Goal: Check status

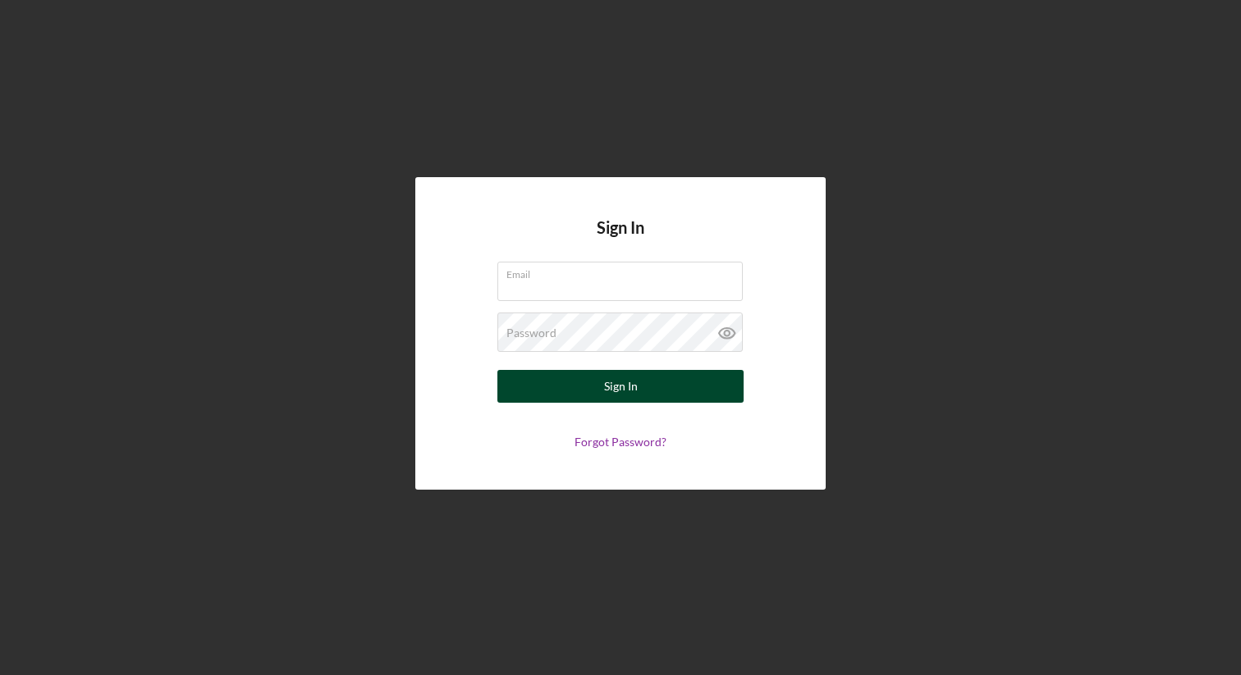
type input "[EMAIL_ADDRESS][DOMAIN_NAME]"
click at [611, 379] on div "Sign In" at bounding box center [621, 386] width 34 height 33
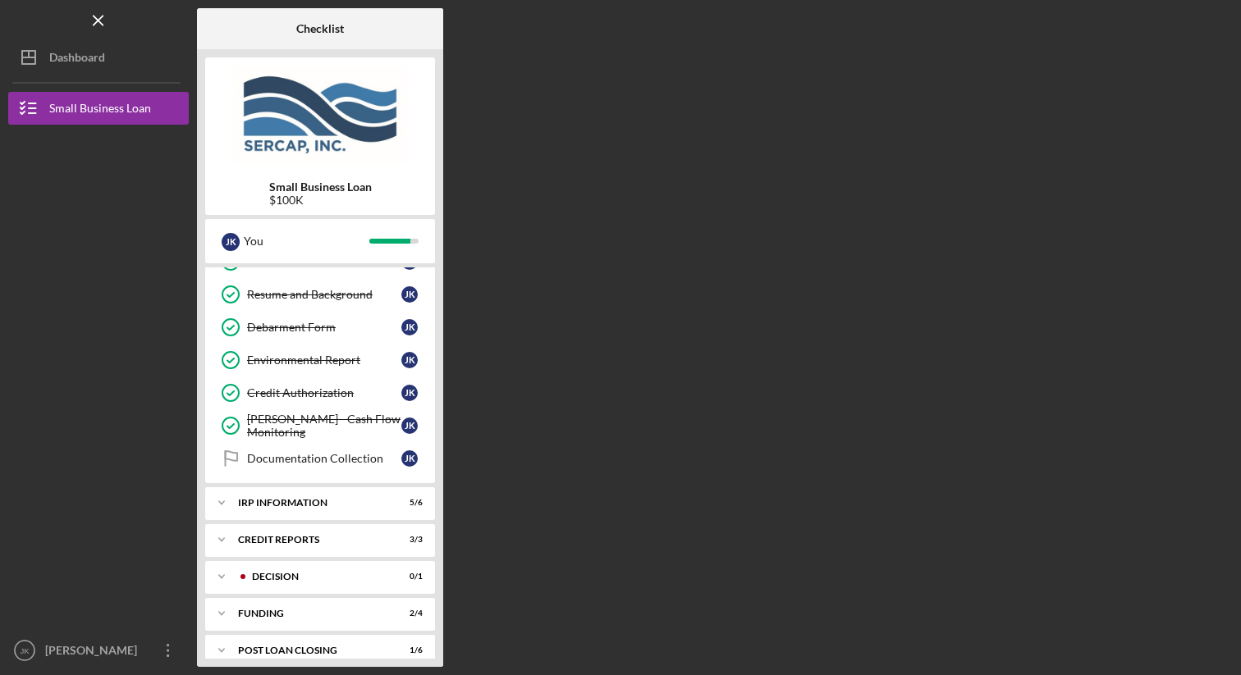
scroll to position [767, 0]
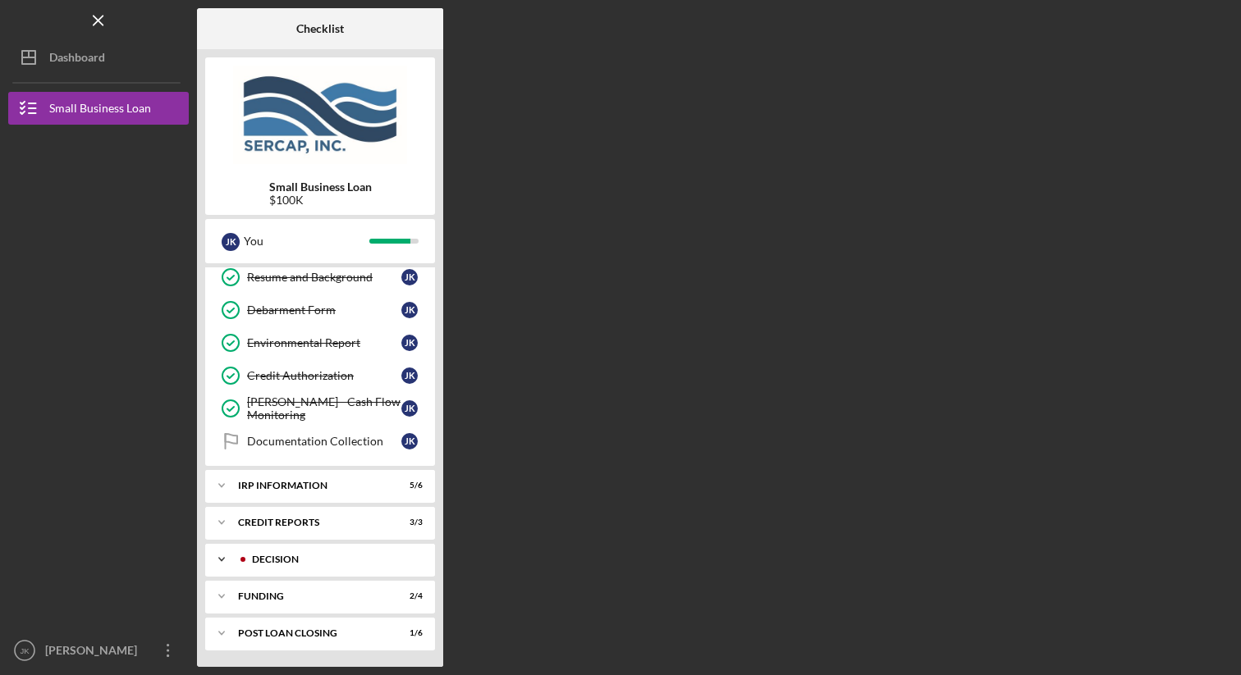
click at [349, 551] on div "Icon/Expander Decision 0 / 1" at bounding box center [320, 559] width 230 height 33
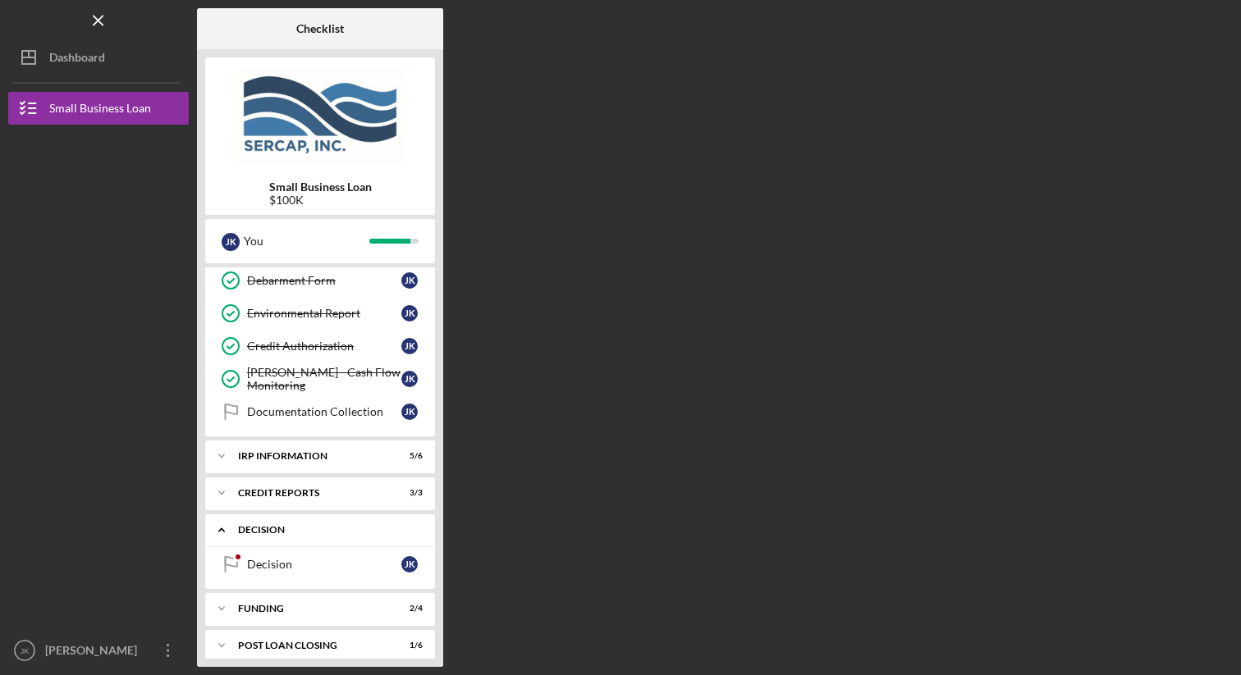
scroll to position [808, 0]
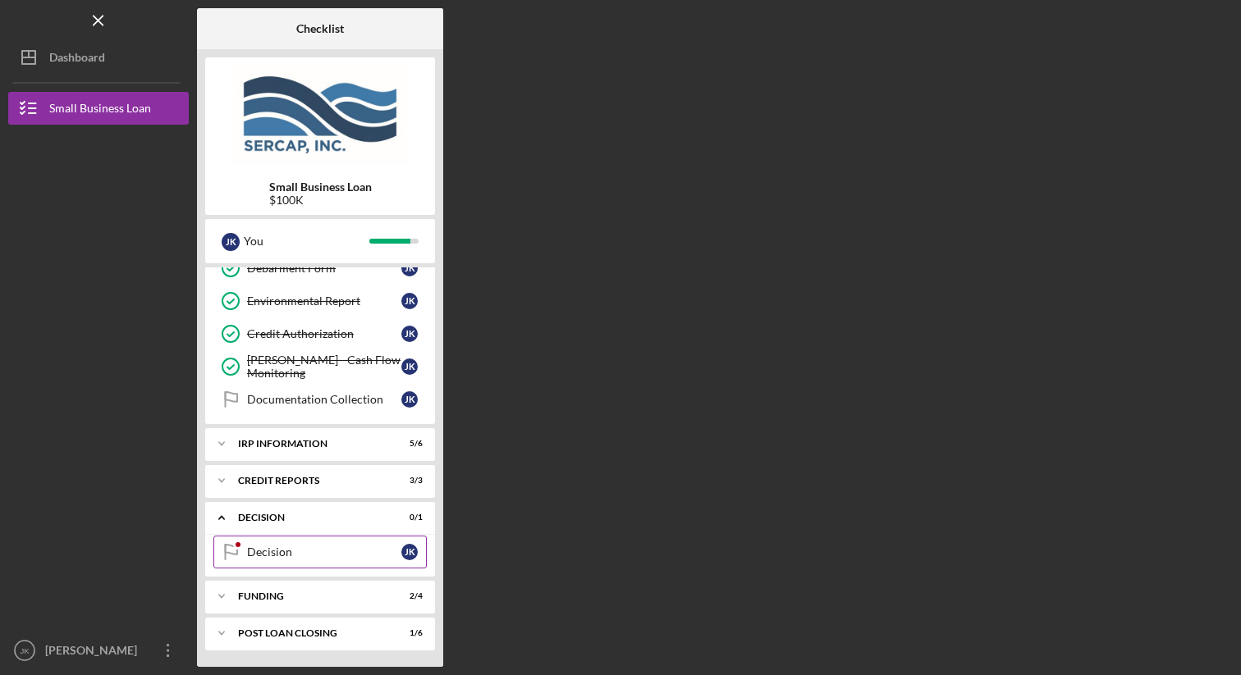
click at [266, 543] on link "Decision Decision J K" at bounding box center [319, 552] width 213 height 33
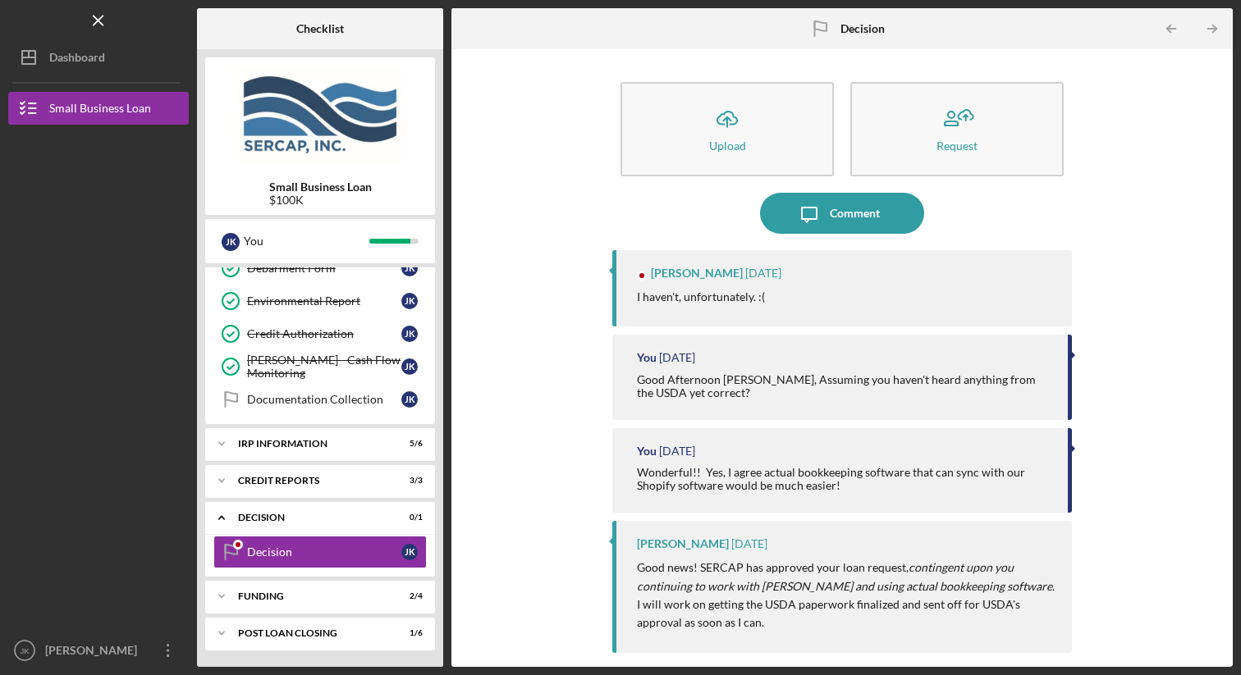
click at [506, 351] on div "Icon/Upload Upload Request Icon/Message Comment [PERSON_NAME] [DATE] I haven't,…" at bounding box center [842, 358] width 765 height 602
click at [331, 593] on div "Funding" at bounding box center [326, 597] width 176 height 10
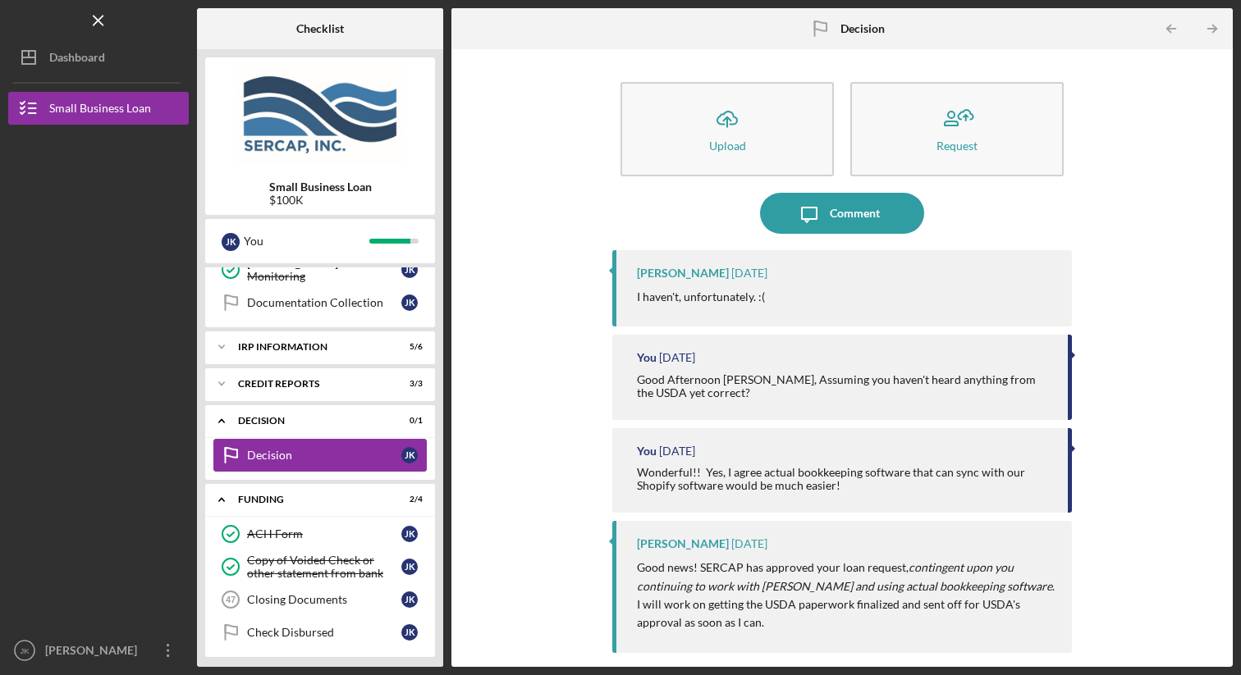
scroll to position [949, 0]
